Goal: Transaction & Acquisition: Purchase product/service

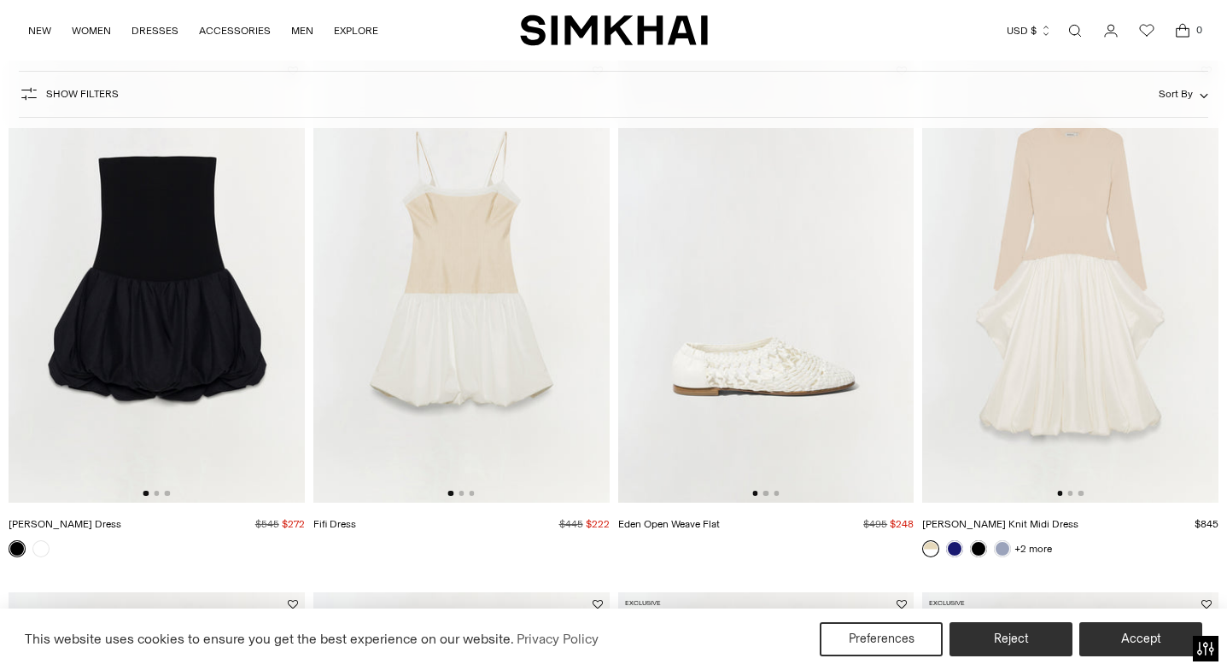
scroll to position [1253, 0]
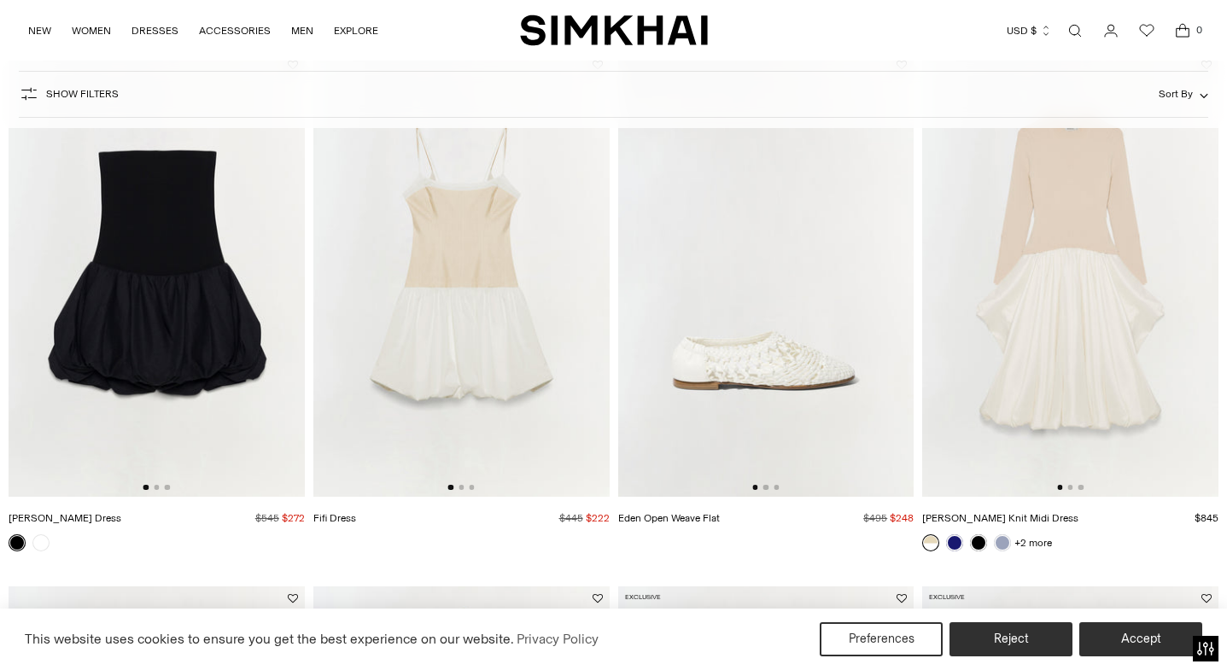
click at [551, 266] on img at bounding box center [461, 275] width 296 height 444
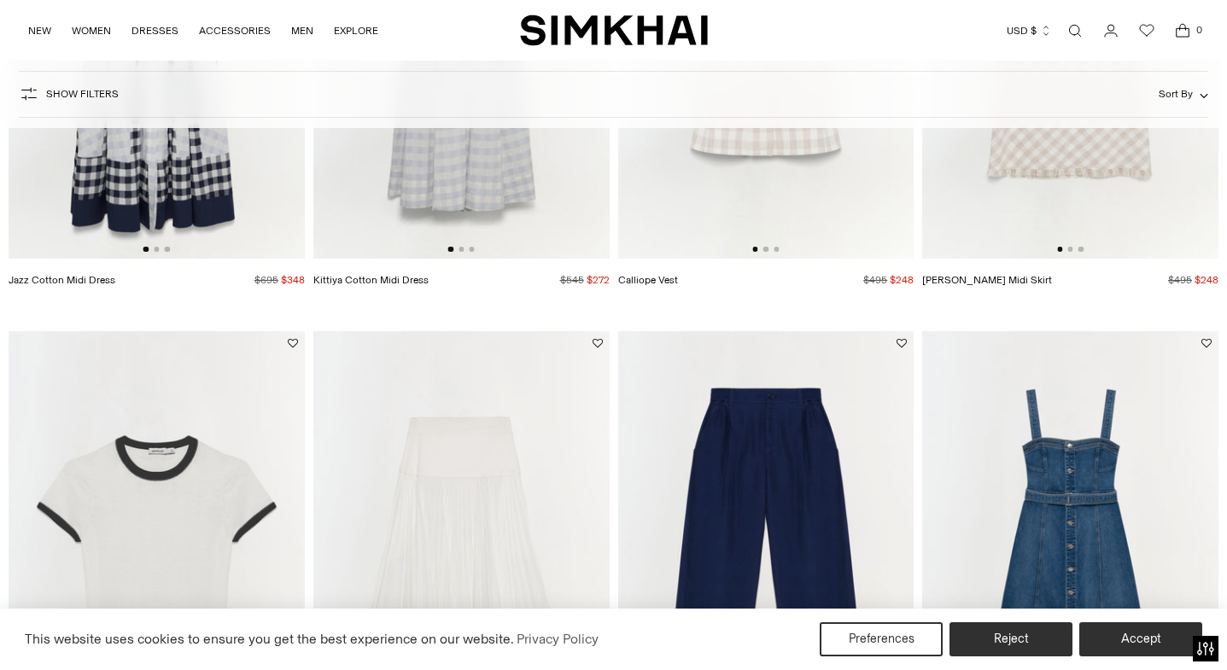
scroll to position [2613, 0]
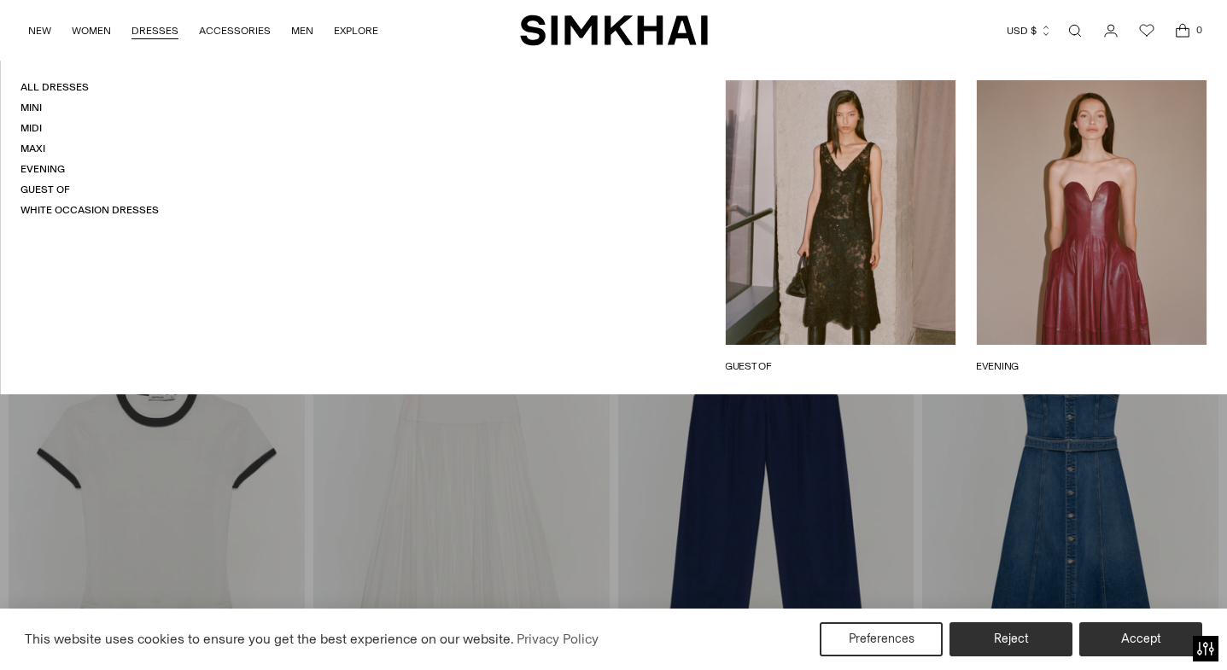
click at [164, 33] on link "DRESSES" at bounding box center [155, 31] width 47 height 38
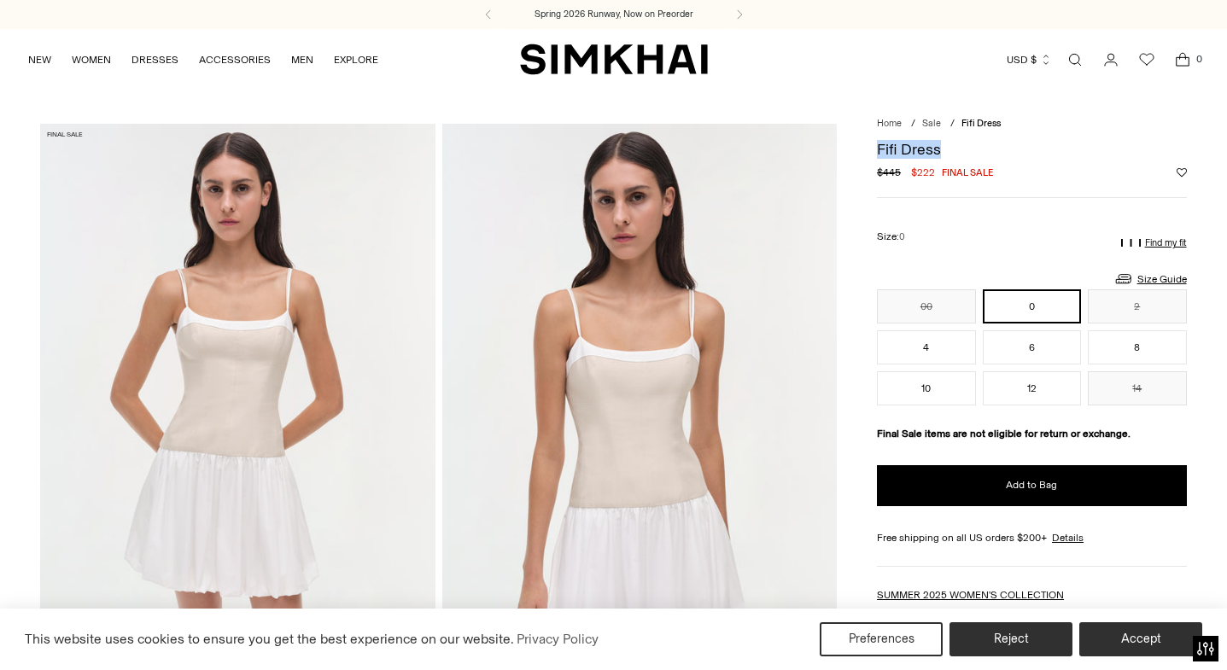
drag, startPoint x: 952, startPoint y: 151, endPoint x: 862, endPoint y: 152, distance: 90.5
copy h1 "Fifi Dress"
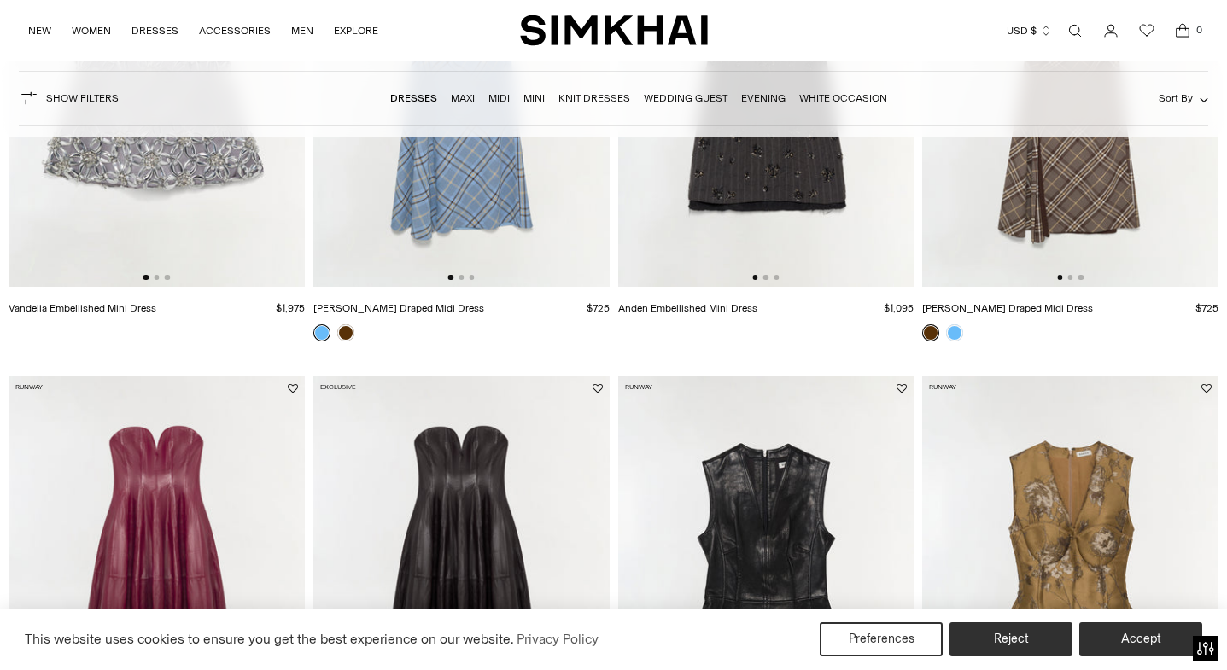
scroll to position [504, 0]
